Goal: Find specific page/section: Find specific page/section

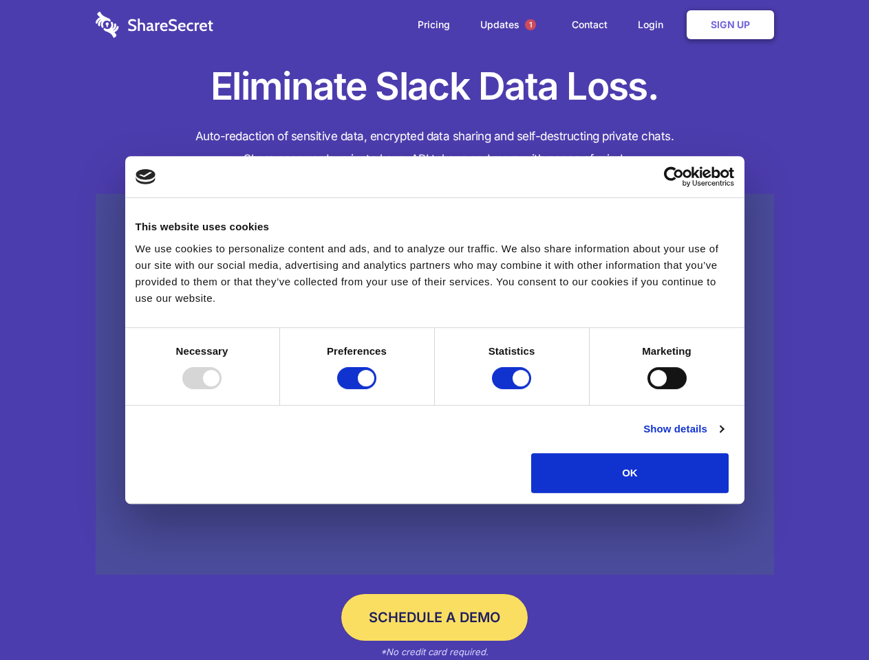
click at [221, 389] on div at bounding box center [201, 378] width 39 height 22
click at [376, 389] on input "Preferences" at bounding box center [356, 378] width 39 height 22
checkbox input "false"
click at [513, 389] on input "Statistics" at bounding box center [511, 378] width 39 height 22
checkbox input "false"
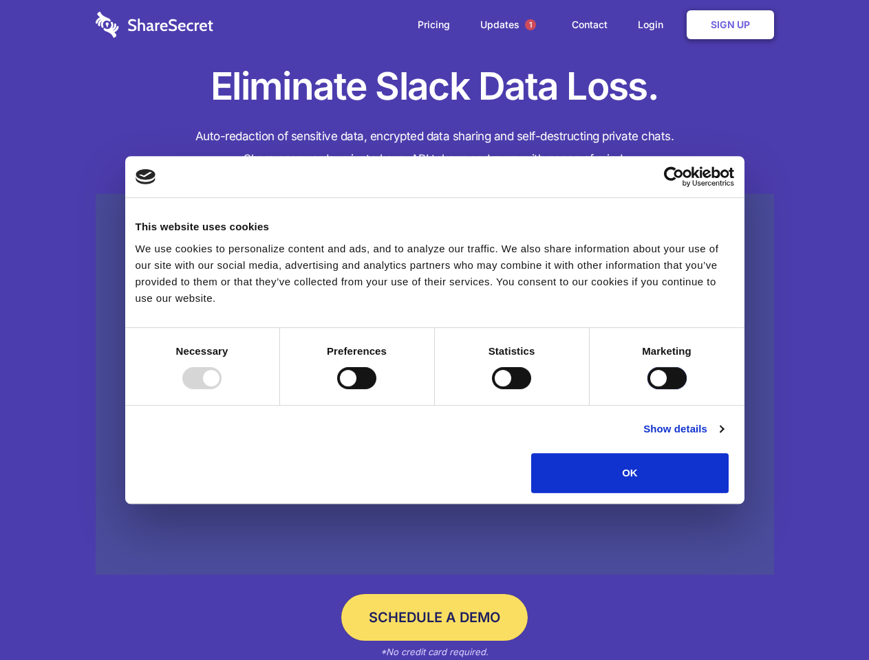
click at [647, 389] on input "Marketing" at bounding box center [666, 378] width 39 height 22
checkbox input "true"
click at [723, 437] on link "Show details" at bounding box center [683, 429] width 80 height 17
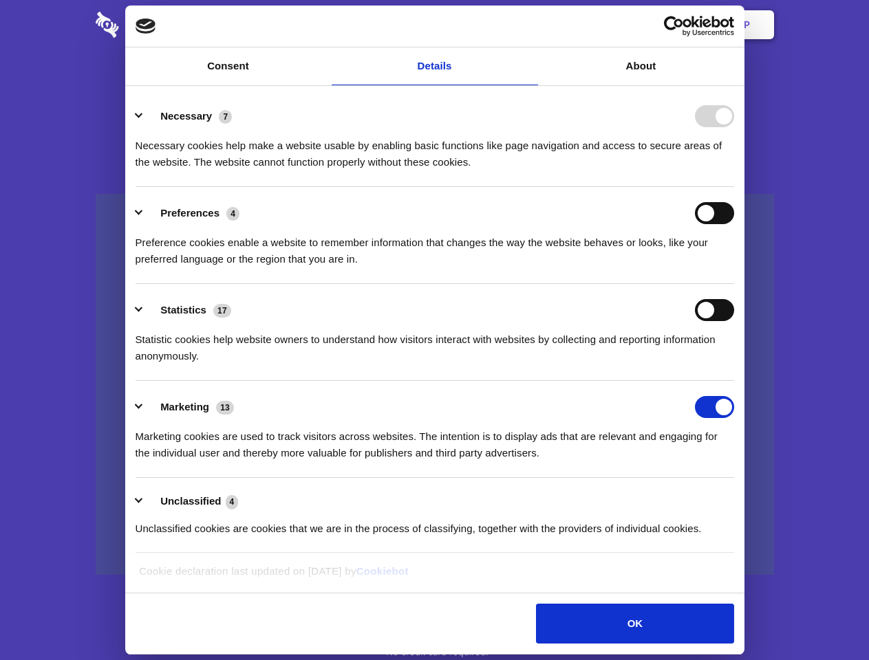
click at [734, 187] on li "Necessary 7 Necessary cookies help make a website usable by enabling basic func…" at bounding box center [434, 138] width 598 height 97
click at [530, 25] on span "1" at bounding box center [530, 24] width 11 height 11
